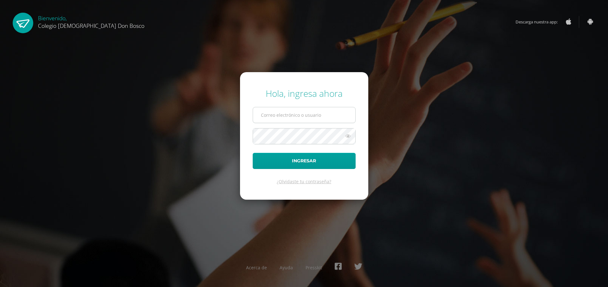
click at [275, 112] on input "text" at bounding box center [304, 115] width 102 height 16
type input "jp.navichoque.1bdb@gmail.com"
click at [253, 153] on button "Ingresar" at bounding box center [304, 161] width 103 height 16
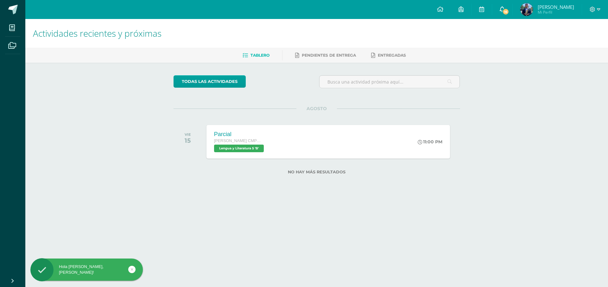
click at [510, 13] on link "16" at bounding box center [502, 9] width 20 height 19
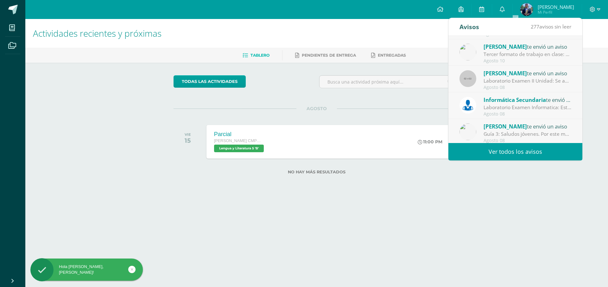
scroll to position [106, 0]
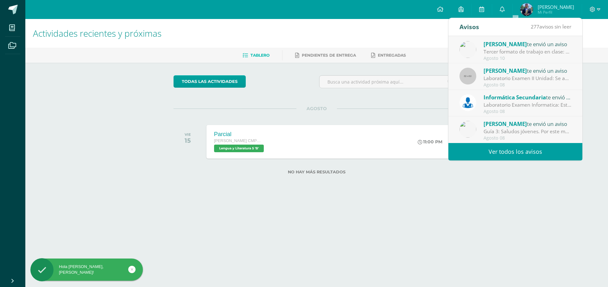
click at [500, 149] on link "Ver todos los avisos" at bounding box center [516, 151] width 134 height 17
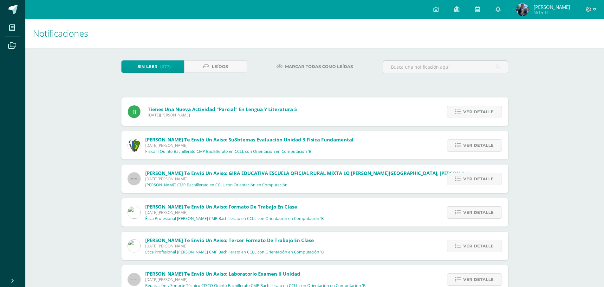
click at [300, 114] on div "Tienes una nueva actividad "Parcial" En Lengua y Literatura 5 [DATE][PERSON_NAM…" at bounding box center [212, 112] width 182 height 29
click at [448, 110] on link "Ver detalle" at bounding box center [474, 112] width 55 height 12
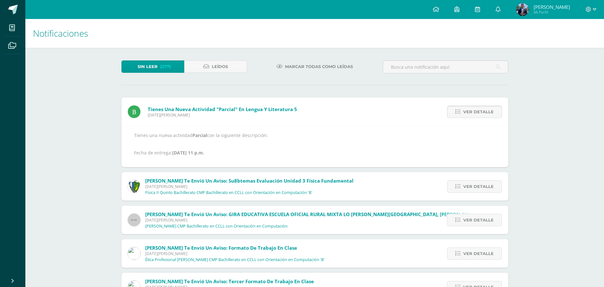
click at [456, 107] on link "Ver detalle" at bounding box center [474, 112] width 55 height 12
